Goal: Task Accomplishment & Management: Manage account settings

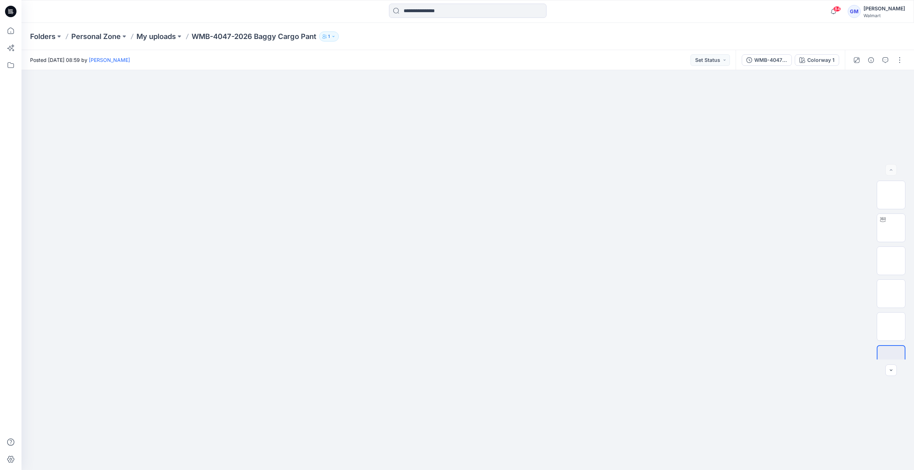
click at [806, 67] on div "WMB-4047-2026 Baggy Cargo Pant_Softsilver Colorway 1" at bounding box center [789, 60] width 109 height 20
click at [810, 59] on div "Colorway 1" at bounding box center [820, 60] width 27 height 8
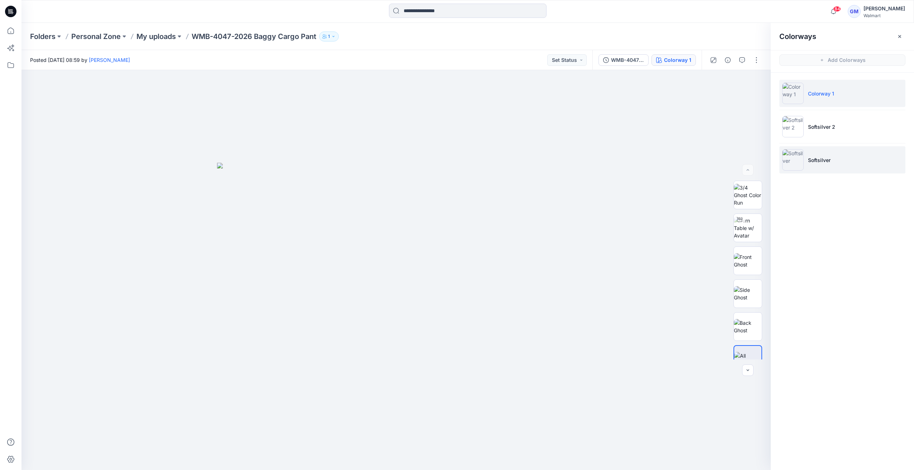
click at [806, 162] on li "Softsilver" at bounding box center [842, 159] width 126 height 27
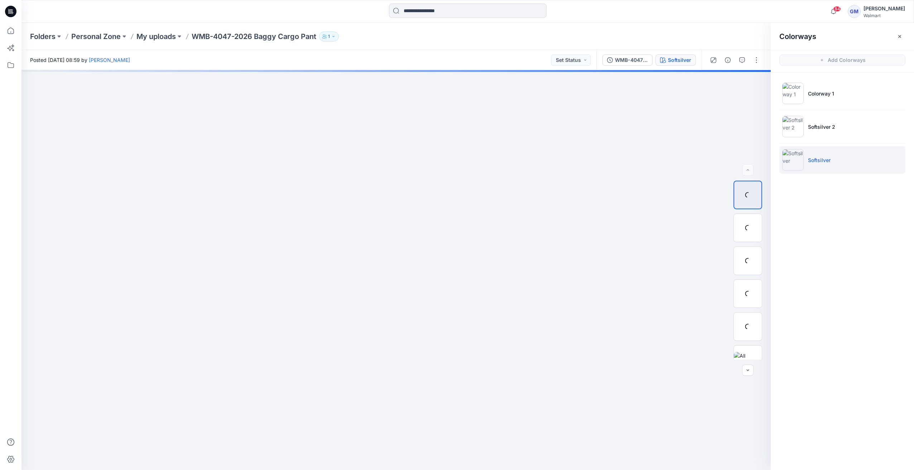
click at [799, 161] on img at bounding box center [792, 159] width 21 height 21
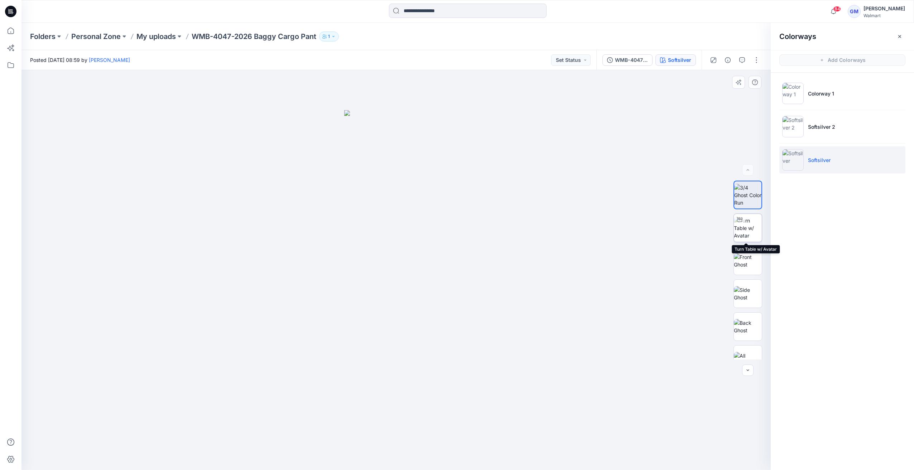
click at [744, 228] on img at bounding box center [748, 228] width 28 height 23
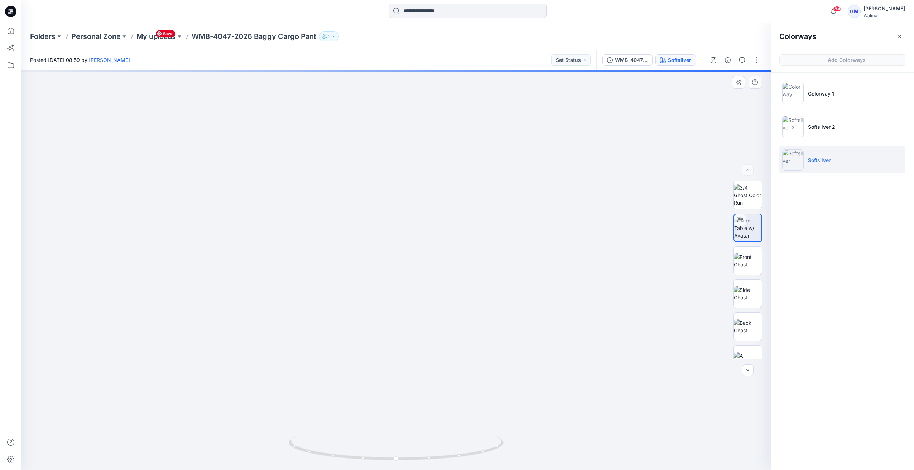
drag, startPoint x: 530, startPoint y: 285, endPoint x: 552, endPoint y: 165, distance: 122.7
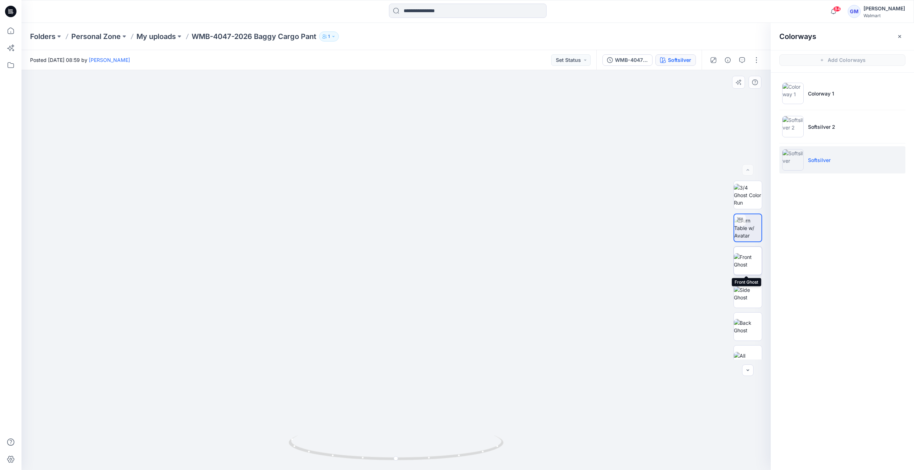
click at [748, 269] on img at bounding box center [748, 260] width 28 height 15
click at [746, 301] on img at bounding box center [748, 293] width 28 height 15
click at [745, 327] on img at bounding box center [748, 326] width 28 height 15
click at [748, 358] on img at bounding box center [748, 359] width 28 height 15
click at [742, 293] on img at bounding box center [748, 293] width 28 height 15
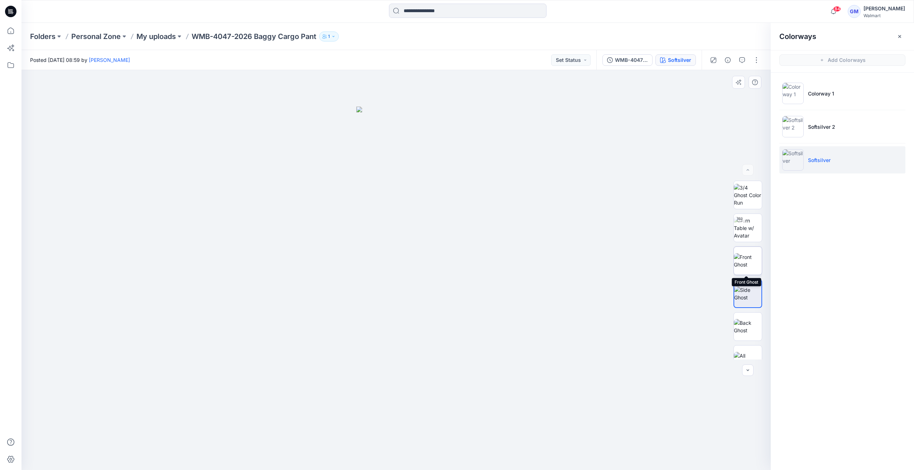
click at [750, 266] on img at bounding box center [748, 260] width 28 height 15
click at [751, 301] on img at bounding box center [748, 293] width 28 height 15
drag, startPoint x: 748, startPoint y: 328, endPoint x: 751, endPoint y: 304, distance: 23.9
click at [748, 328] on img at bounding box center [748, 326] width 28 height 15
click at [751, 262] on img at bounding box center [748, 260] width 28 height 15
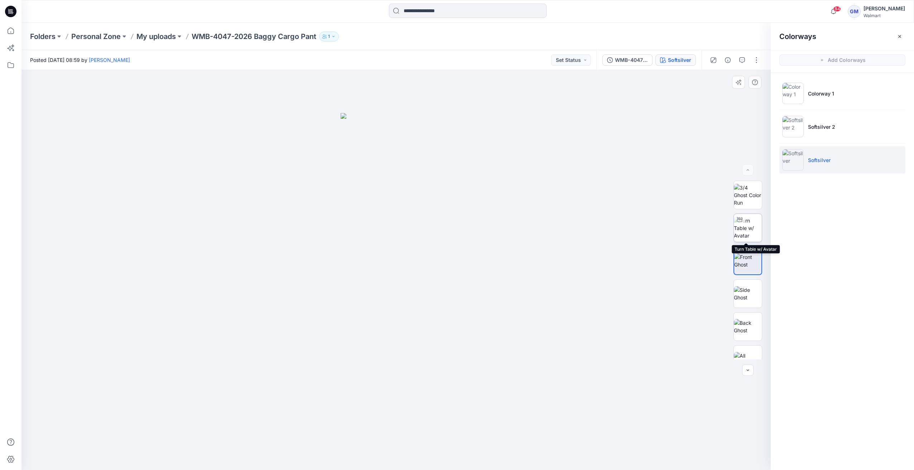
click at [753, 217] on img at bounding box center [748, 228] width 28 height 23
drag, startPoint x: 746, startPoint y: 211, endPoint x: 721, endPoint y: 253, distance: 49.1
click at [746, 213] on img at bounding box center [747, 214] width 27 height 23
drag, startPoint x: 394, startPoint y: 461, endPoint x: 388, endPoint y: 285, distance: 176.3
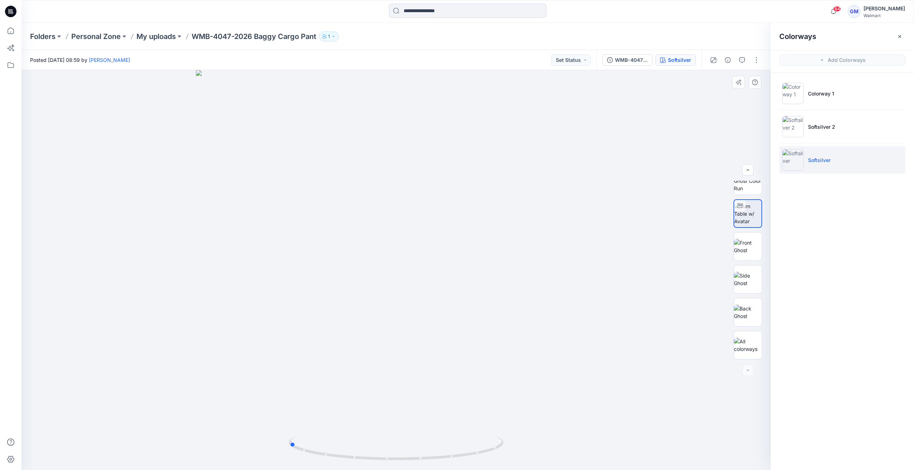
click at [287, 470] on html "84 Notifications Your style WMG-3038-2026_Elastic Back 5pkt Denim Shorts 3 Inse…" at bounding box center [457, 235] width 914 height 470
drag, startPoint x: 489, startPoint y: 345, endPoint x: 506, endPoint y: 328, distance: 23.5
click at [756, 61] on button "button" at bounding box center [755, 59] width 11 height 11
click at [723, 101] on button "Edit" at bounding box center [726, 96] width 66 height 13
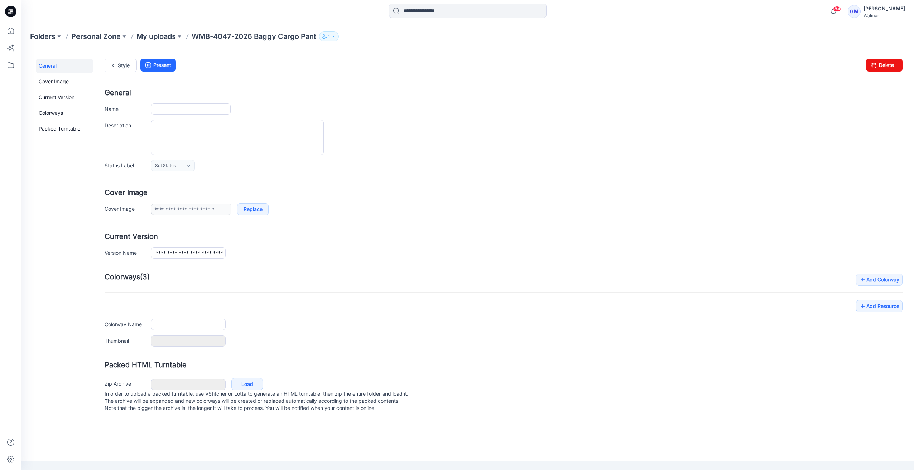
type input "**********"
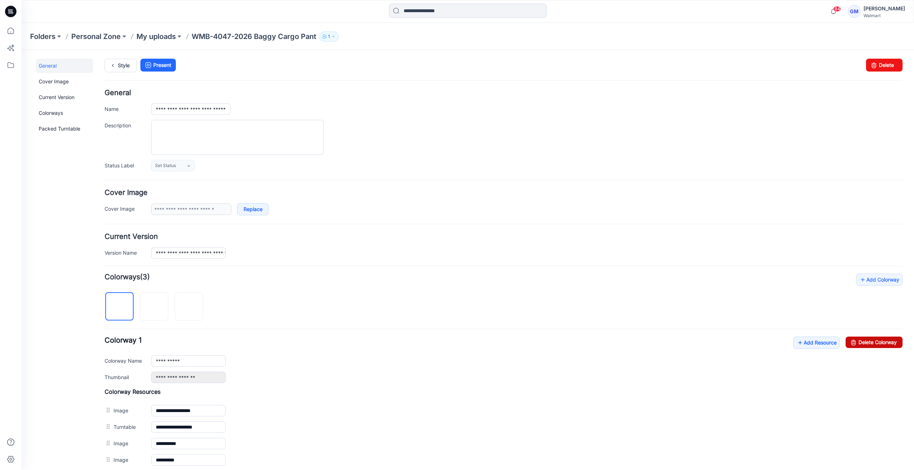
click at [858, 340] on link "Delete Colorway" at bounding box center [873, 342] width 57 height 11
click at [872, 343] on link "Delete Colorway" at bounding box center [873, 342] width 57 height 11
type input "**********"
click at [128, 68] on link "Style" at bounding box center [121, 66] width 32 height 14
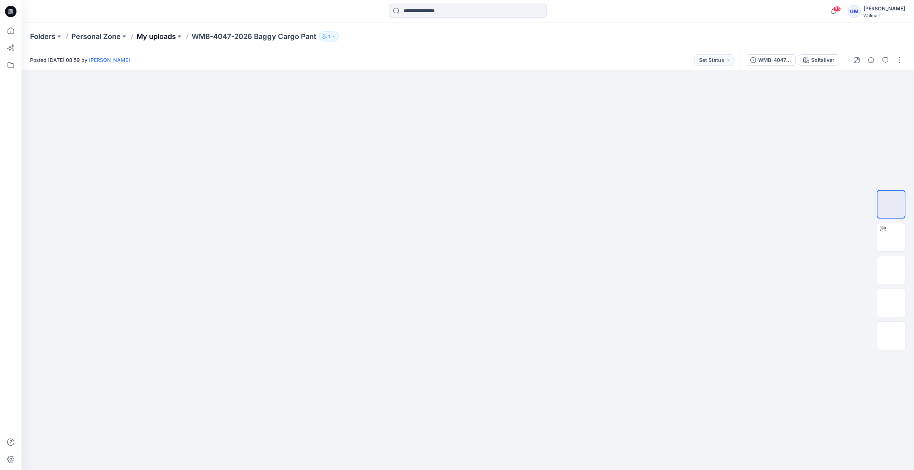
click at [158, 38] on p "My uploads" at bounding box center [155, 37] width 39 height 10
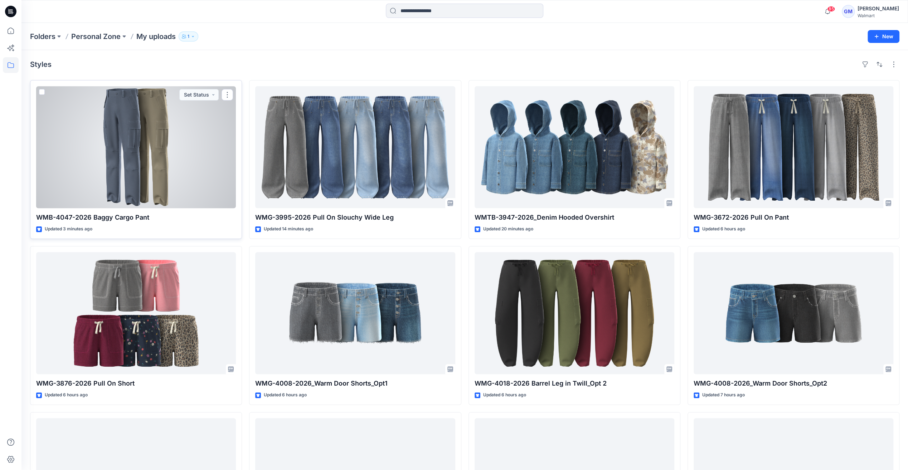
click at [87, 126] on div at bounding box center [136, 147] width 200 height 122
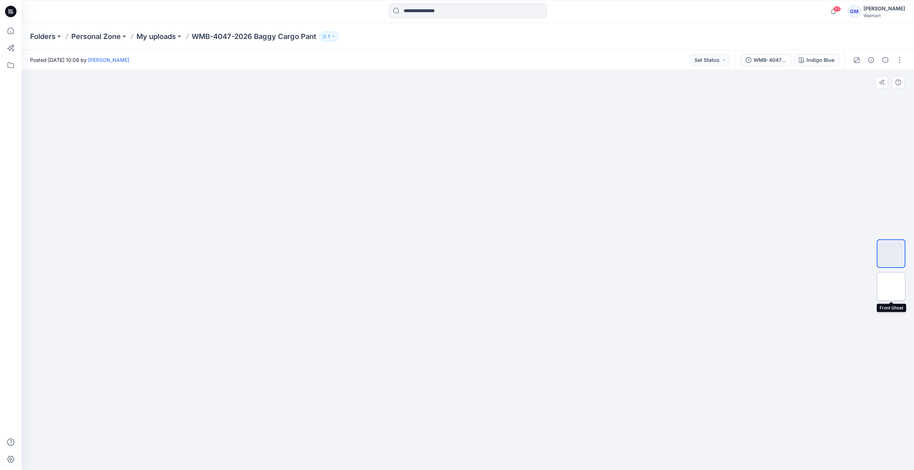
click at [891, 287] on img at bounding box center [891, 287] width 0 height 0
click at [891, 254] on img at bounding box center [891, 254] width 0 height 0
click at [891, 287] on img at bounding box center [891, 287] width 0 height 0
click at [847, 69] on div at bounding box center [878, 60] width 66 height 20
click at [833, 69] on div "WMB-4047-2026 Baggy Cargo Pant_Full Colorway Indigo Blue" at bounding box center [790, 60] width 110 height 20
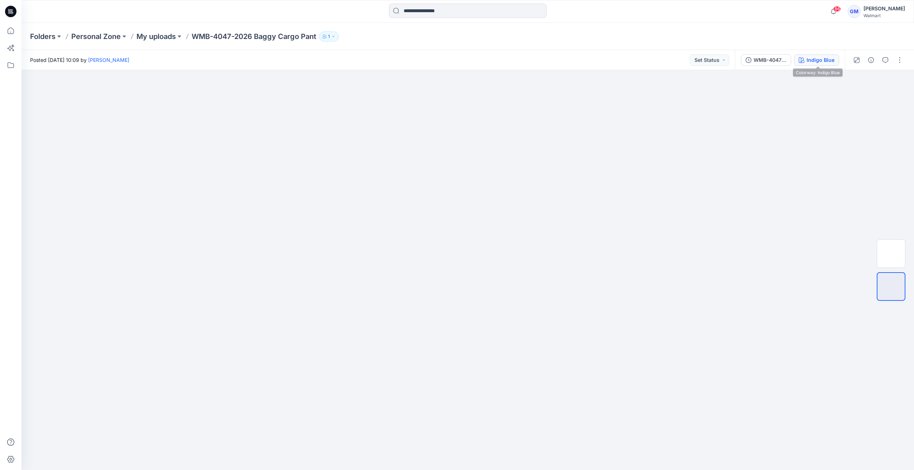
click at [819, 59] on div "Indigo Blue" at bounding box center [820, 60] width 28 height 8
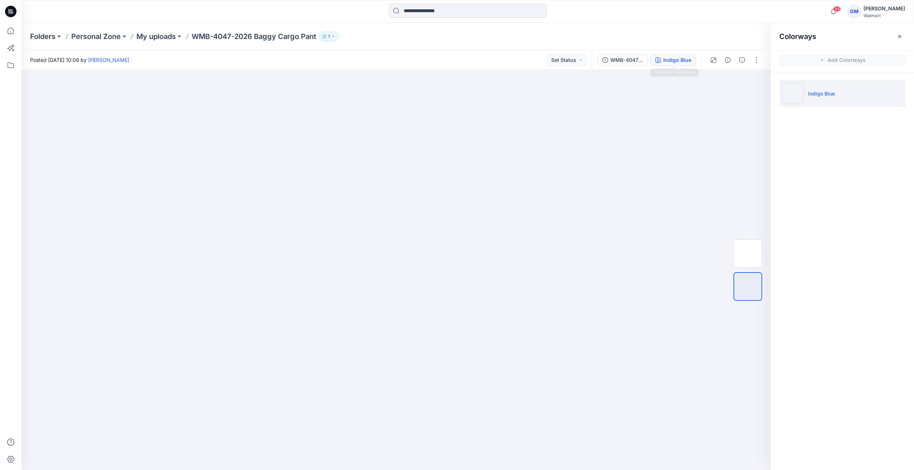
click at [667, 58] on div "Indigo Blue" at bounding box center [677, 60] width 28 height 8
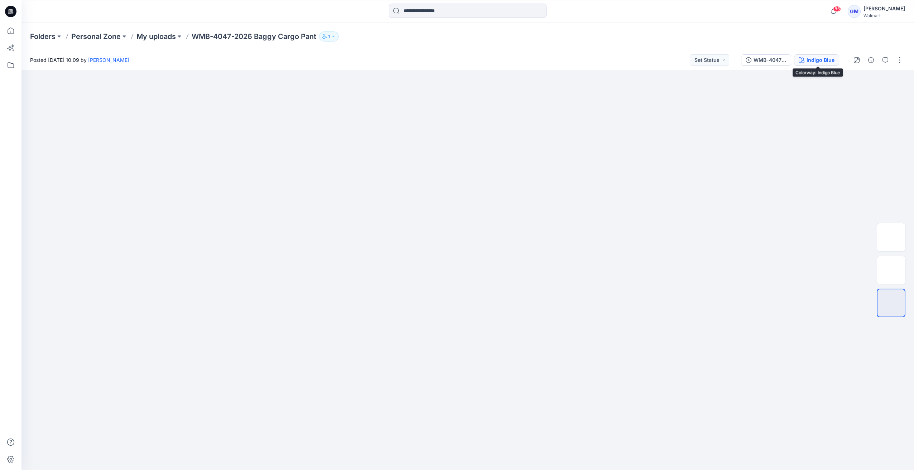
click at [830, 57] on div "Indigo Blue" at bounding box center [820, 60] width 28 height 8
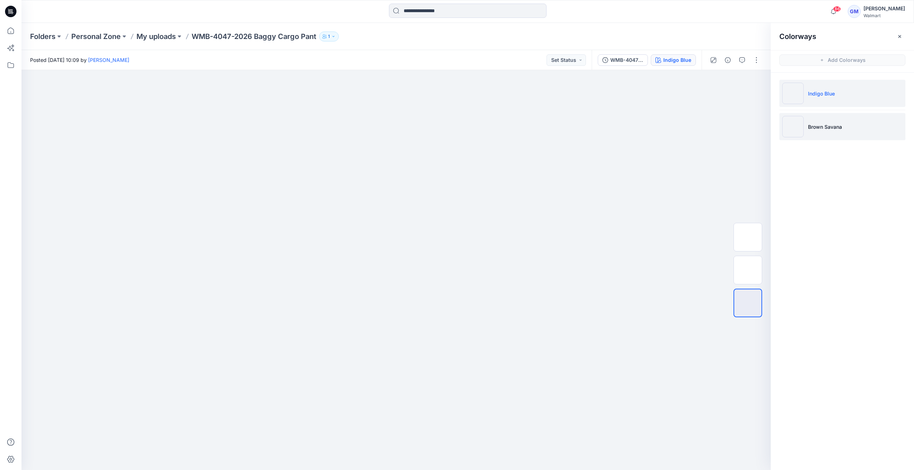
click at [818, 128] on p "Brown Savana" at bounding box center [825, 127] width 34 height 8
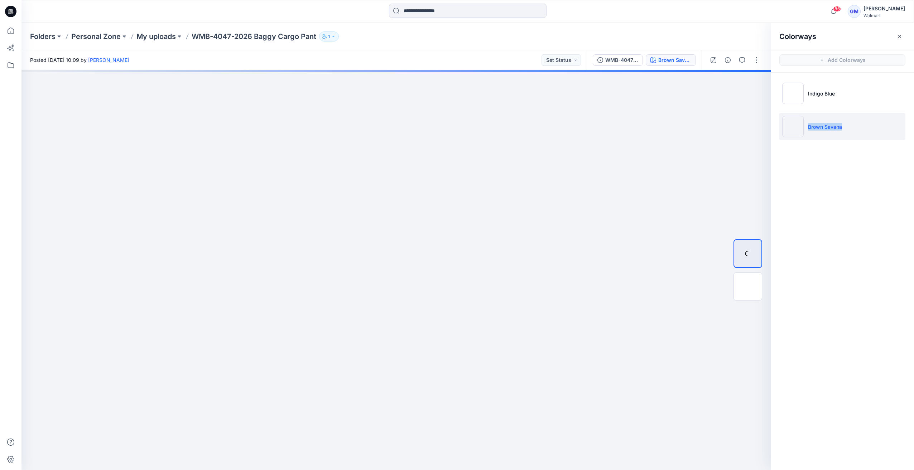
click at [818, 128] on p "Brown Savana" at bounding box center [825, 127] width 34 height 8
click at [790, 129] on img at bounding box center [792, 126] width 21 height 21
click at [800, 129] on img at bounding box center [792, 126] width 21 height 21
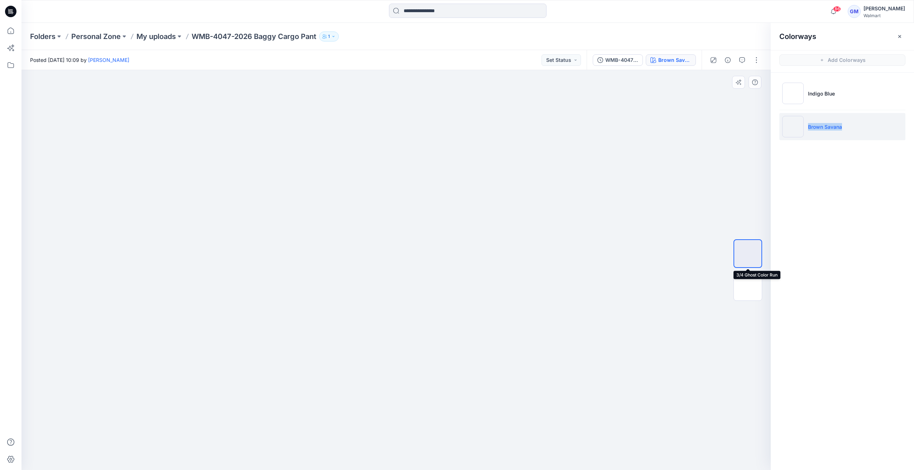
click at [748, 254] on img at bounding box center [748, 254] width 0 height 0
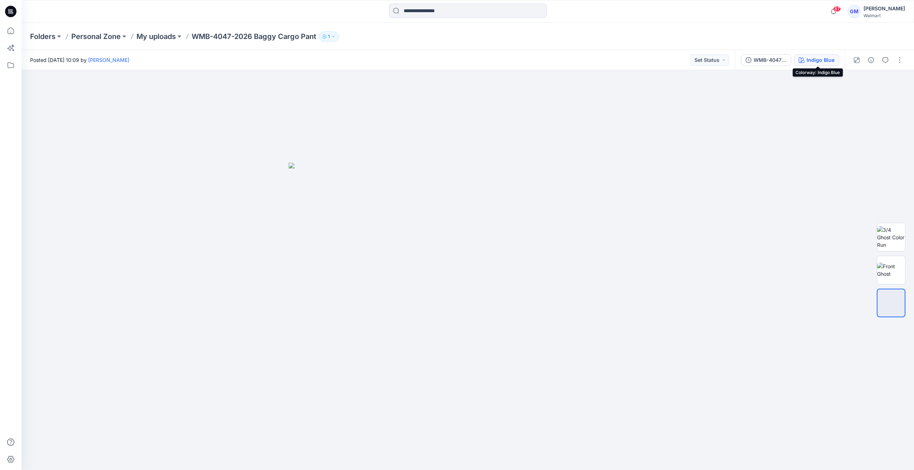
click at [816, 59] on div "Indigo Blue" at bounding box center [820, 60] width 28 height 8
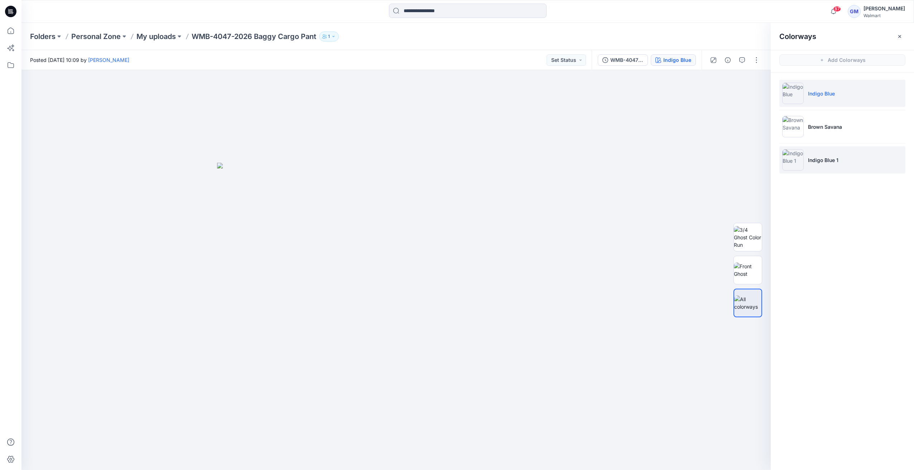
click at [790, 168] on img at bounding box center [792, 159] width 21 height 21
click at [794, 163] on img at bounding box center [792, 159] width 21 height 21
click at [794, 161] on img at bounding box center [792, 159] width 21 height 21
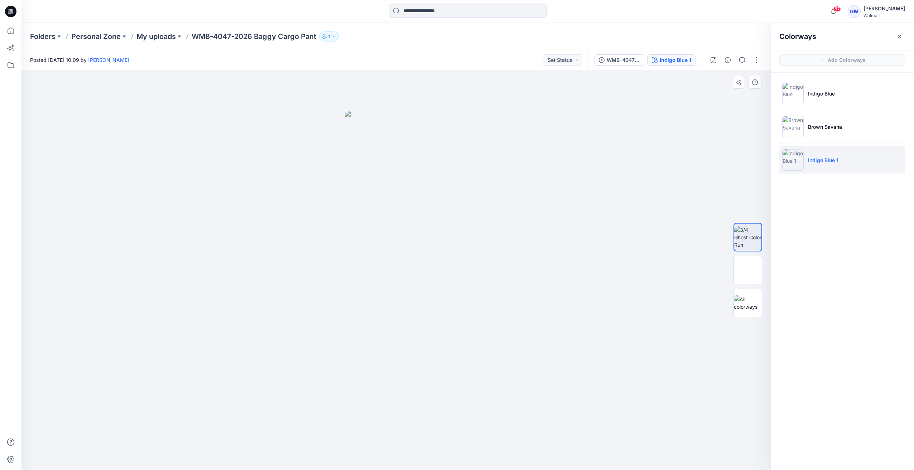
click at [732, 272] on div at bounding box center [748, 270] width 46 height 179
click at [758, 270] on img at bounding box center [748, 270] width 28 height 15
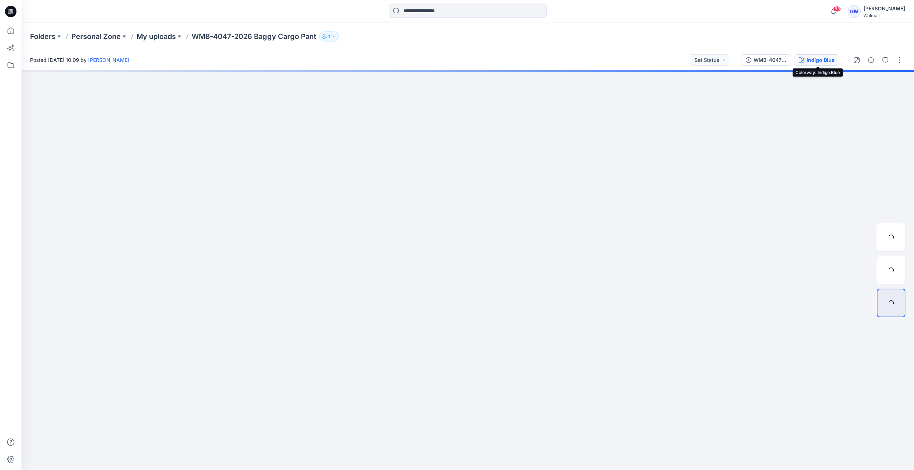
click at [814, 62] on div "Indigo Blue" at bounding box center [820, 60] width 28 height 8
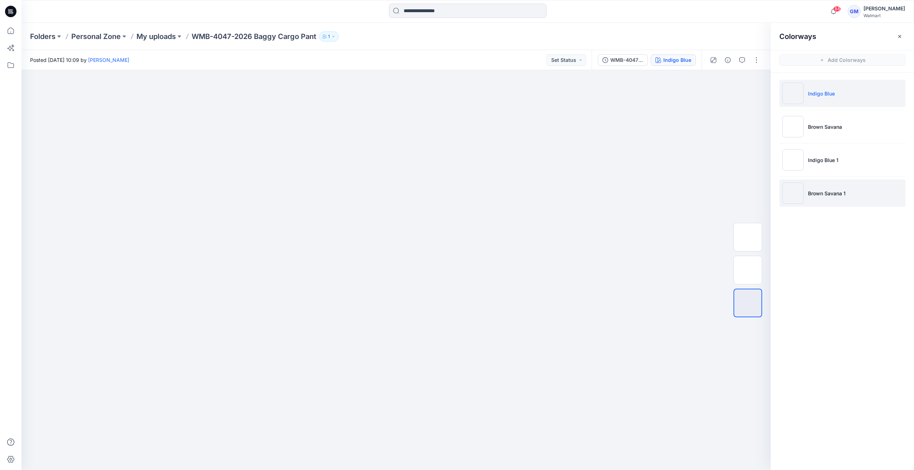
click at [819, 194] on p "Brown Savana 1" at bounding box center [827, 194] width 38 height 8
click at [793, 197] on img at bounding box center [792, 193] width 21 height 21
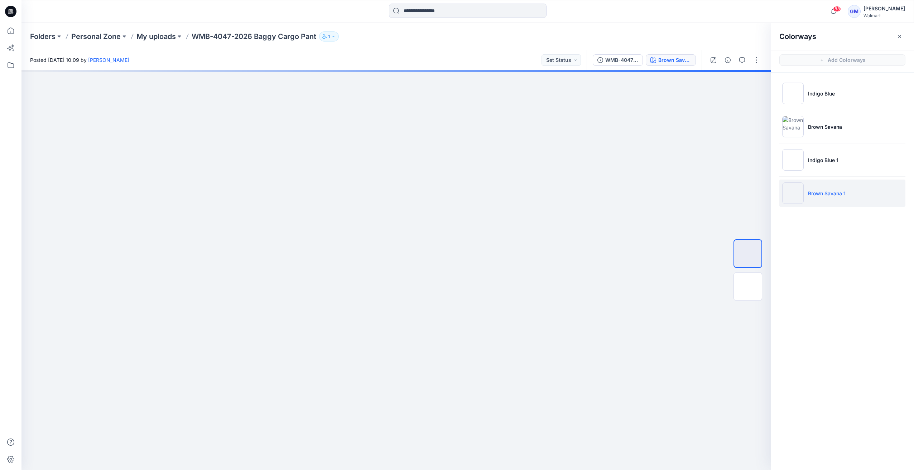
click at [791, 199] on img at bounding box center [792, 193] width 21 height 21
click at [148, 39] on p "My uploads" at bounding box center [155, 37] width 39 height 10
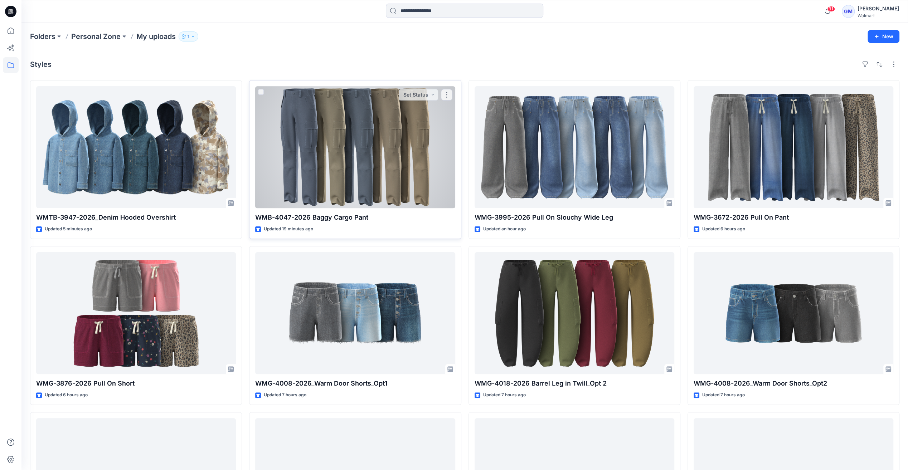
click at [378, 108] on div at bounding box center [355, 147] width 200 height 122
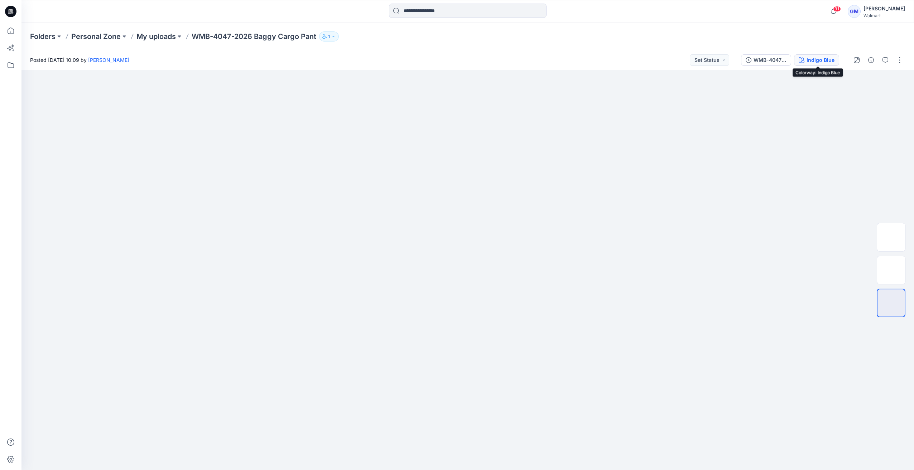
click at [808, 64] on button "Indigo Blue" at bounding box center [816, 59] width 45 height 11
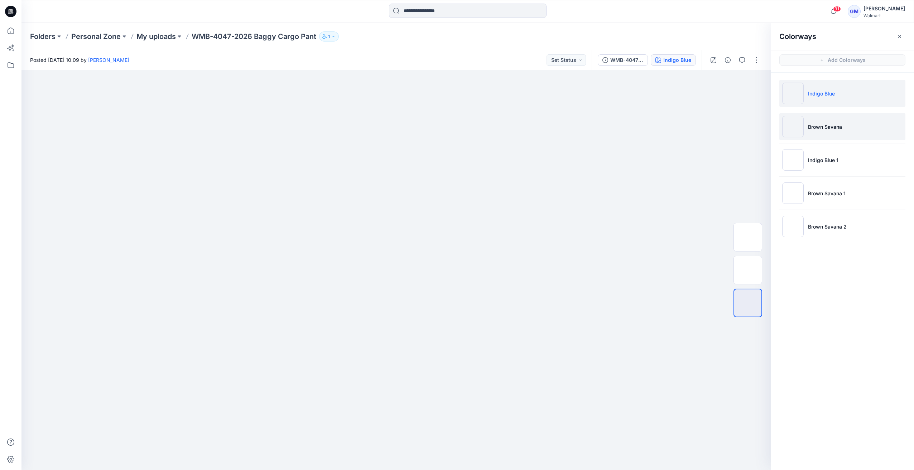
click at [796, 126] on img at bounding box center [792, 126] width 21 height 21
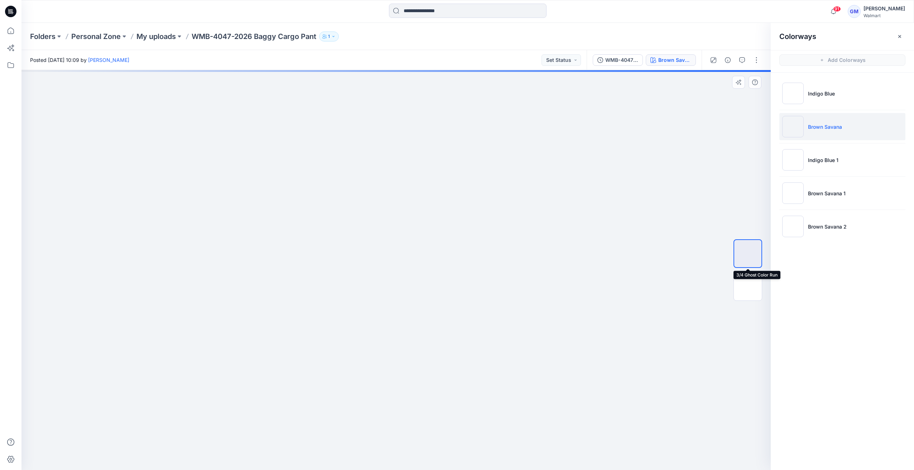
click at [748, 254] on img at bounding box center [748, 254] width 0 height 0
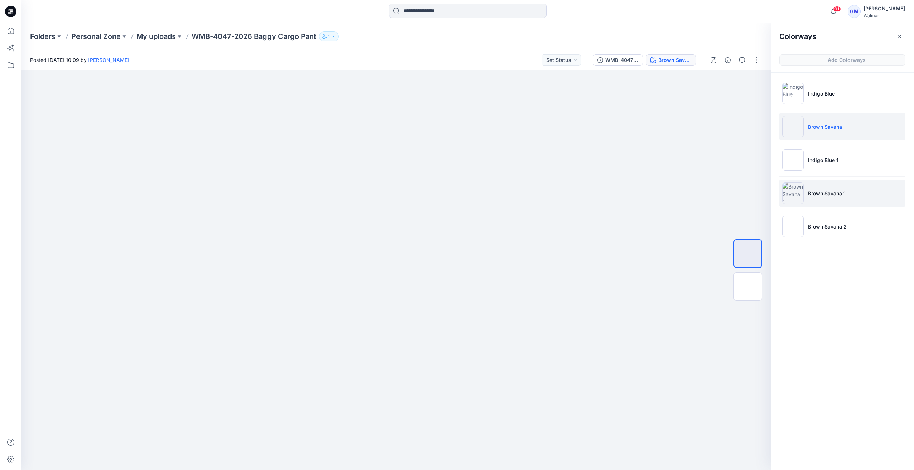
click at [795, 197] on img at bounding box center [792, 193] width 21 height 21
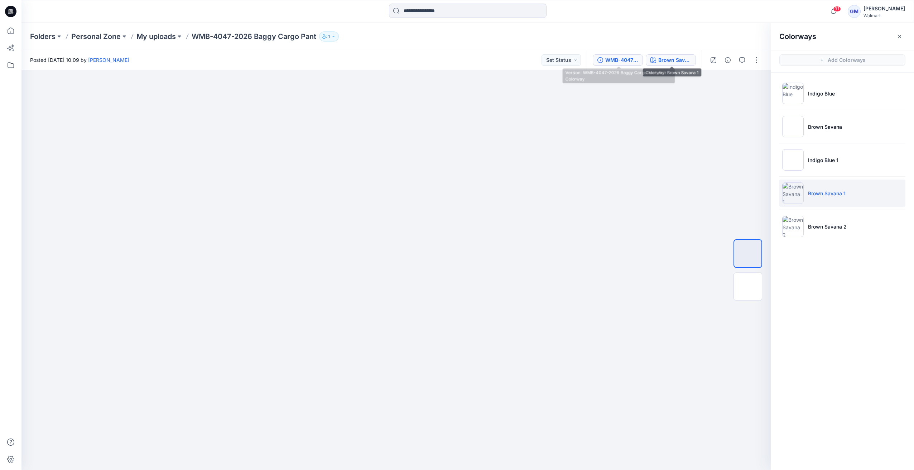
click at [612, 62] on div "WMB-4047-2026 Baggy Cargo Pant_Full Colorway" at bounding box center [621, 60] width 33 height 8
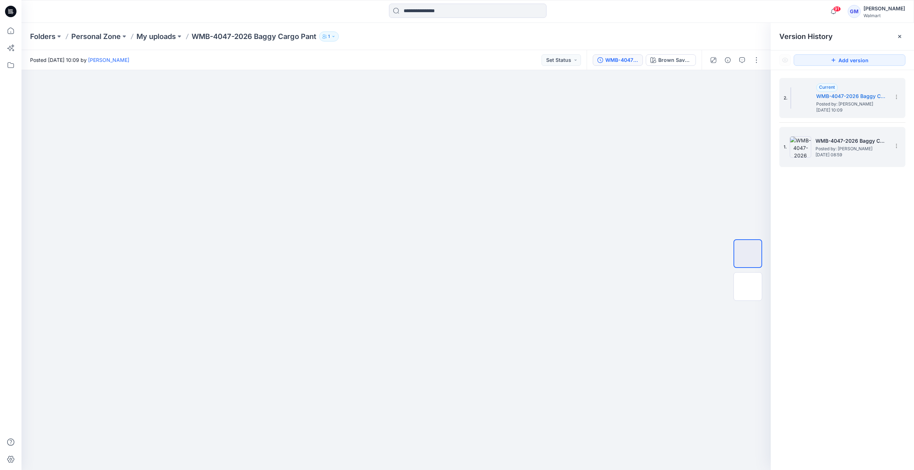
click at [796, 149] on img at bounding box center [799, 146] width 21 height 21
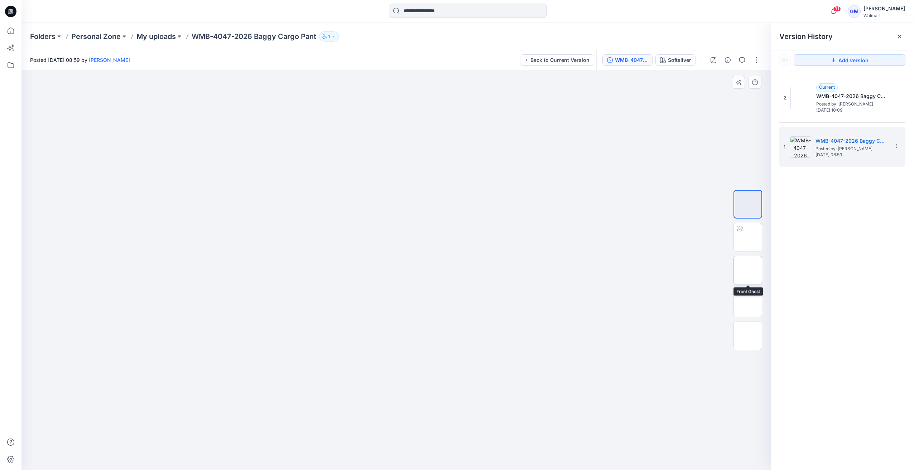
click at [748, 270] on img at bounding box center [748, 270] width 0 height 0
drag, startPoint x: 408, startPoint y: 149, endPoint x: 407, endPoint y: 167, distance: 17.9
click at [748, 237] on img at bounding box center [748, 237] width 0 height 0
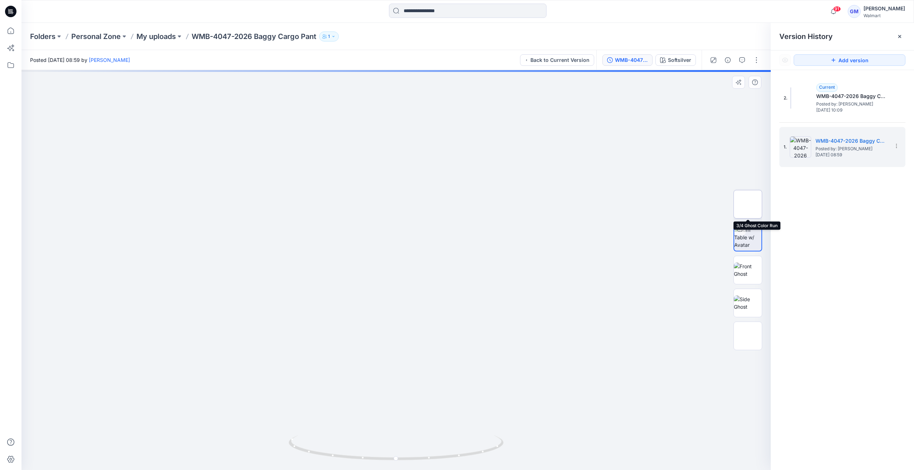
click at [748, 204] on img at bounding box center [748, 204] width 0 height 0
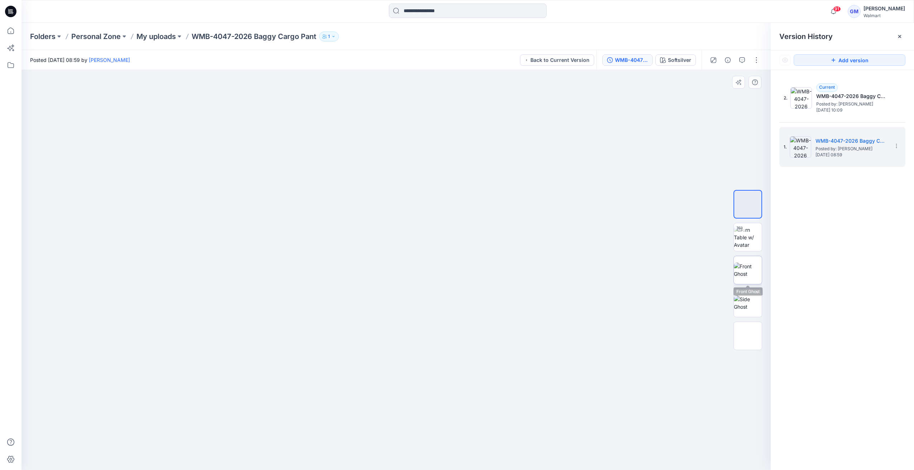
click at [751, 271] on img at bounding box center [748, 270] width 28 height 15
click at [748, 204] on img at bounding box center [748, 204] width 0 height 0
drag, startPoint x: 461, startPoint y: 221, endPoint x: 474, endPoint y: 222, distance: 13.3
click at [369, 306] on img at bounding box center [396, 290] width 104 height 360
click at [746, 270] on img at bounding box center [748, 270] width 28 height 15
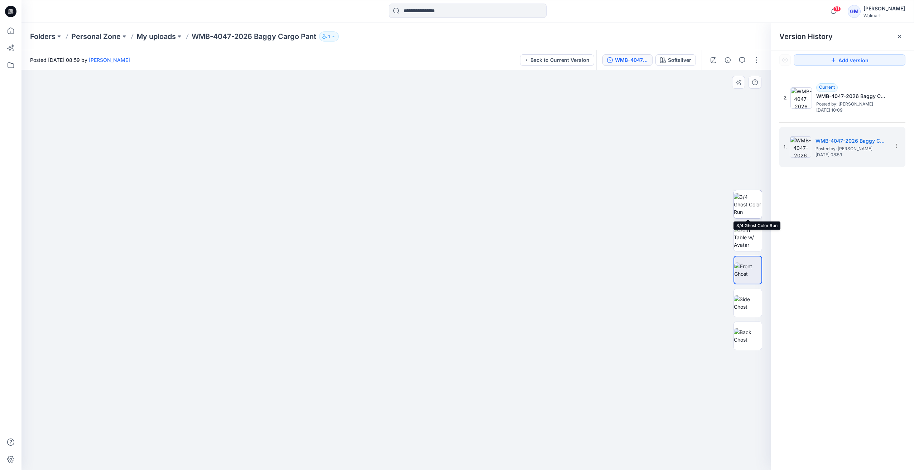
click at [747, 193] on img at bounding box center [748, 204] width 28 height 23
click at [741, 269] on img at bounding box center [748, 270] width 28 height 15
click at [743, 199] on img at bounding box center [748, 204] width 28 height 23
drag, startPoint x: 750, startPoint y: 240, endPoint x: 738, endPoint y: 275, distance: 36.8
click at [750, 241] on img at bounding box center [748, 237] width 28 height 23
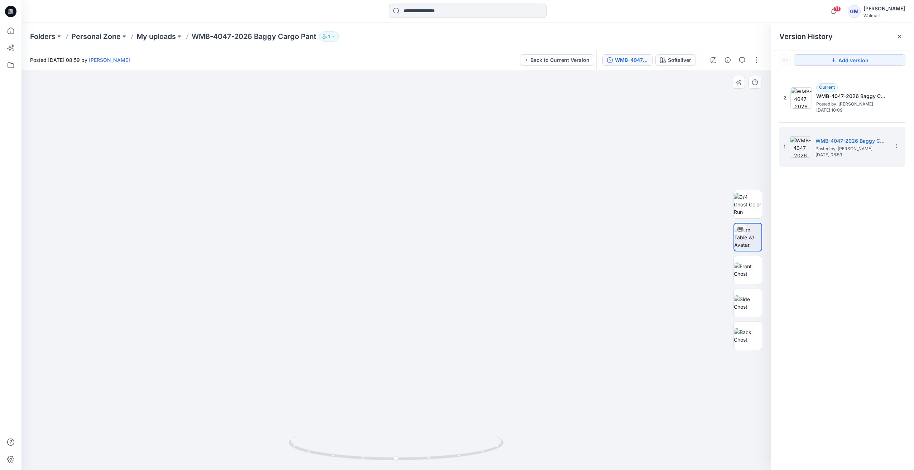
drag, startPoint x: 512, startPoint y: 272, endPoint x: 509, endPoint y: 168, distance: 104.2
click at [745, 206] on img at bounding box center [748, 204] width 28 height 23
click at [172, 40] on p "My uploads" at bounding box center [155, 37] width 39 height 10
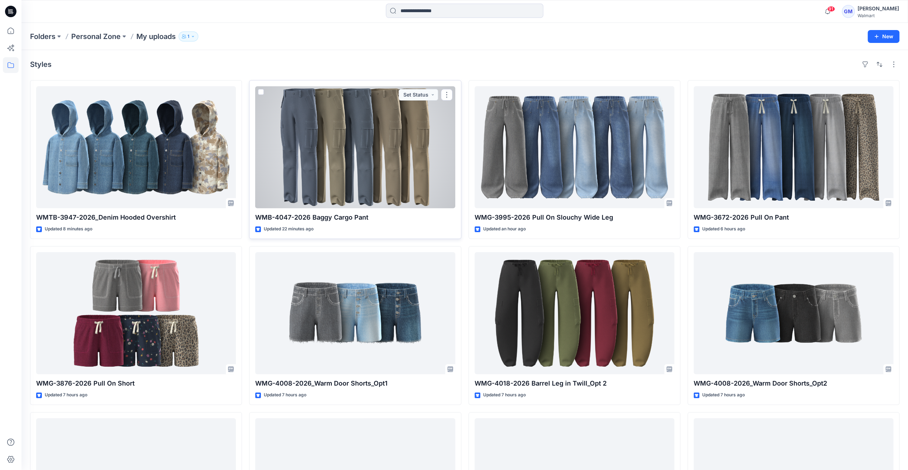
click at [359, 149] on div at bounding box center [355, 147] width 200 height 122
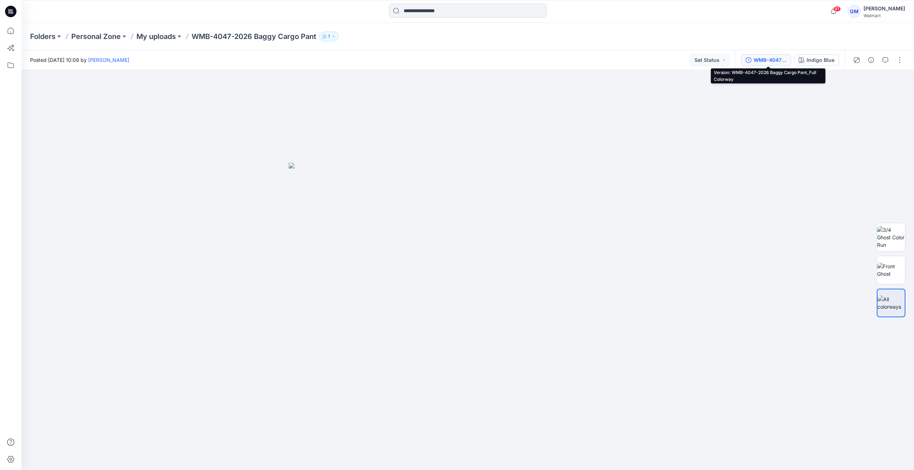
click at [778, 60] on div "WMB-4047-2026 Baggy Cargo Pant_Full Colorway" at bounding box center [769, 60] width 33 height 8
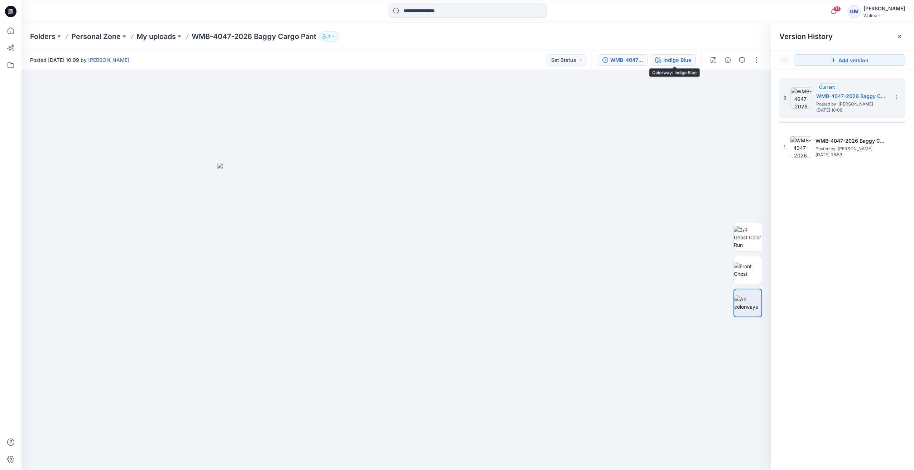
click at [679, 63] on div "Indigo Blue" at bounding box center [677, 60] width 28 height 8
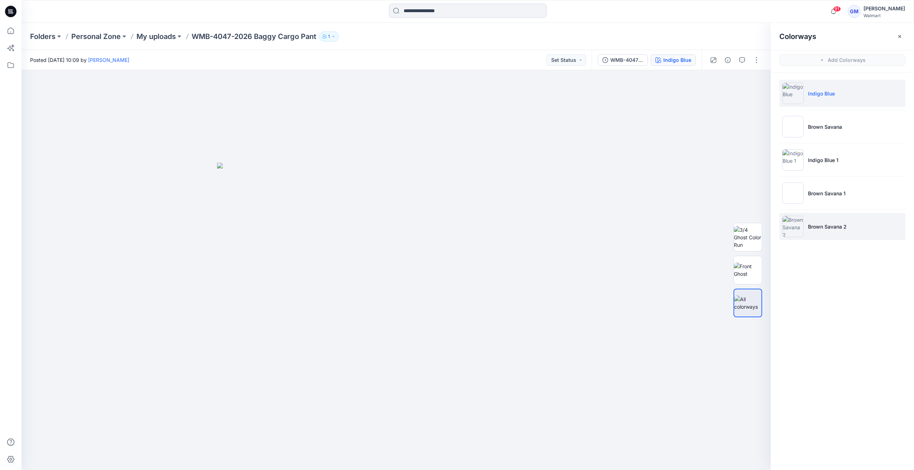
click at [791, 232] on img at bounding box center [792, 226] width 21 height 21
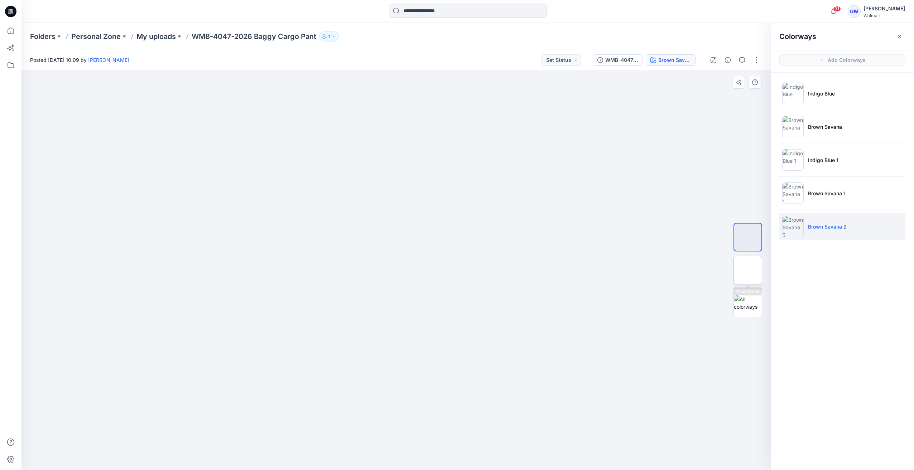
click at [748, 270] on img at bounding box center [748, 270] width 0 height 0
drag, startPoint x: 511, startPoint y: 270, endPoint x: 532, endPoint y: 258, distance: 23.9
